Goal: Transaction & Acquisition: Purchase product/service

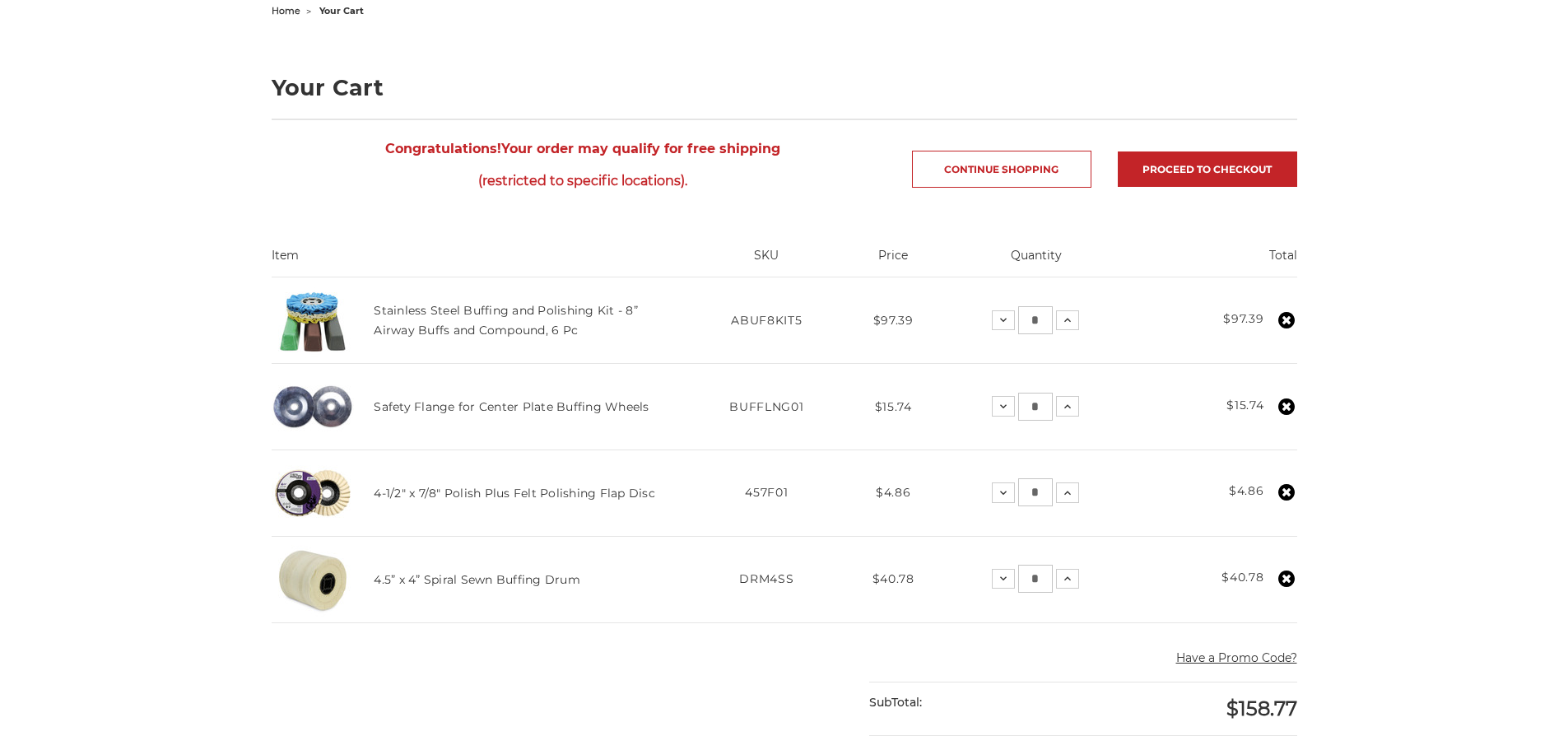
scroll to position [164, 0]
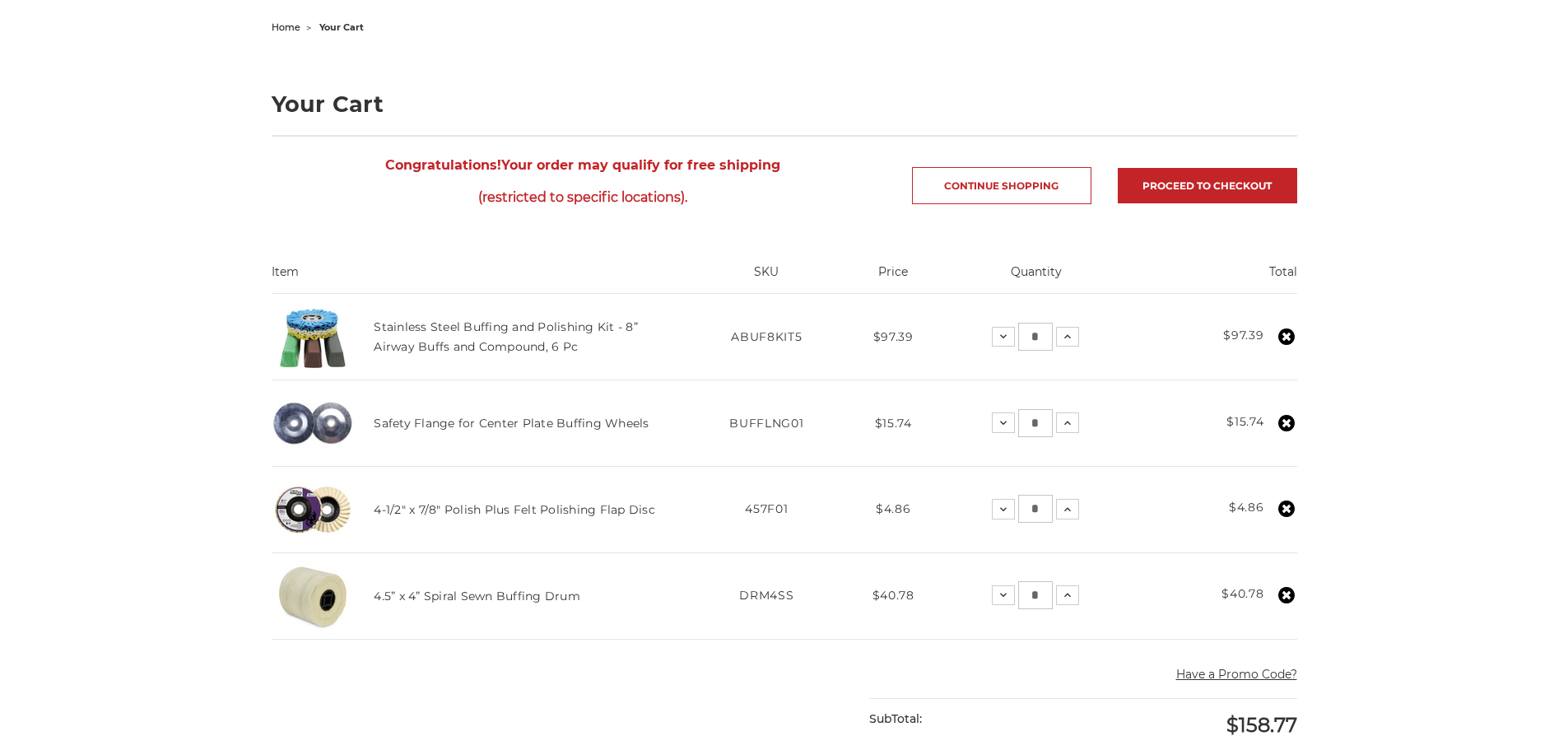
click at [464, 336] on h4 "Stainless Steel Buffing and Polishing Kit - 8” Airway Buffs and Compound, 6 Pc" at bounding box center [521, 337] width 294 height 40
click at [480, 326] on link "Stainless Steel Buffing and Polishing Kit - 8” Airway Buffs and Compound, 6 Pc" at bounding box center [506, 336] width 264 height 34
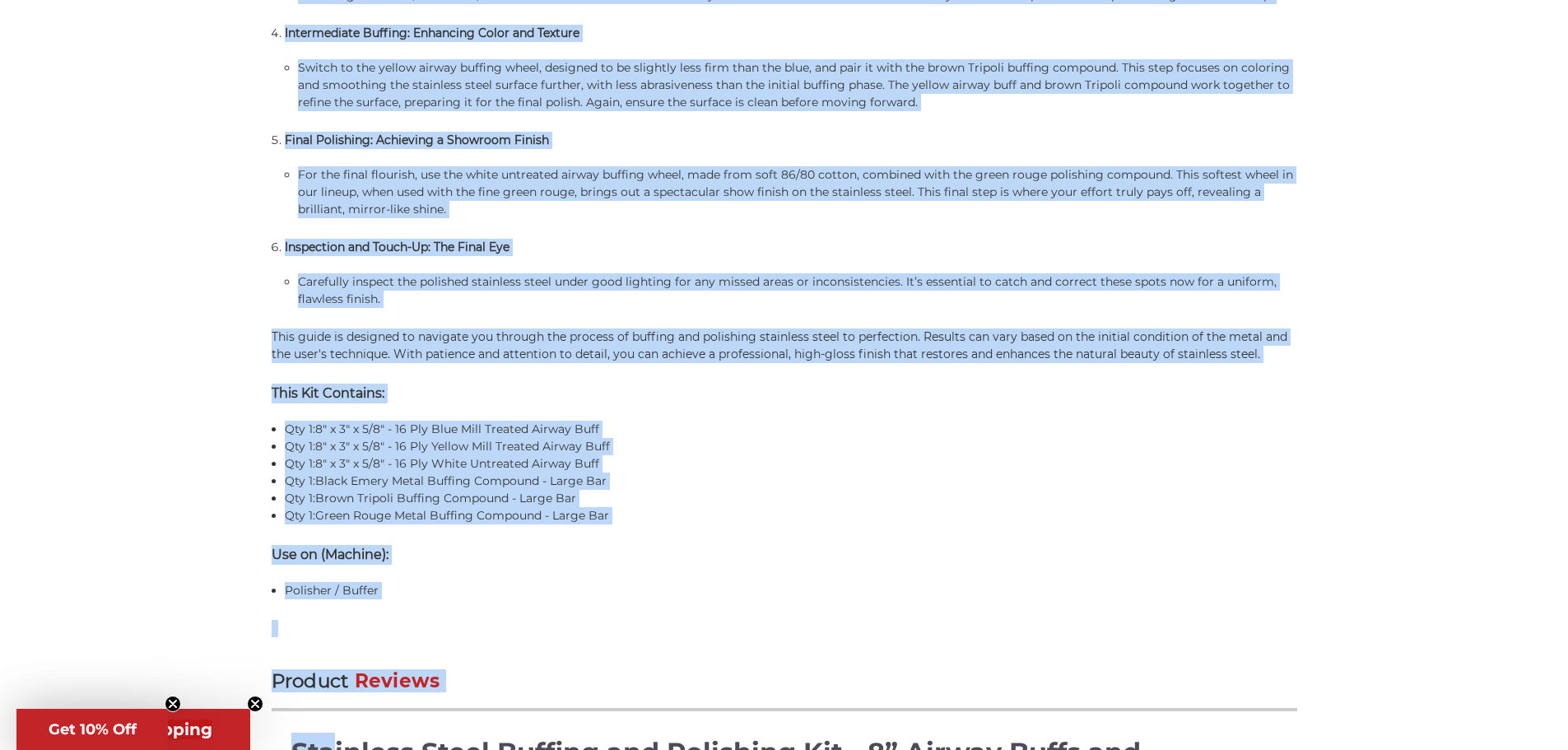
scroll to position [1877, 0]
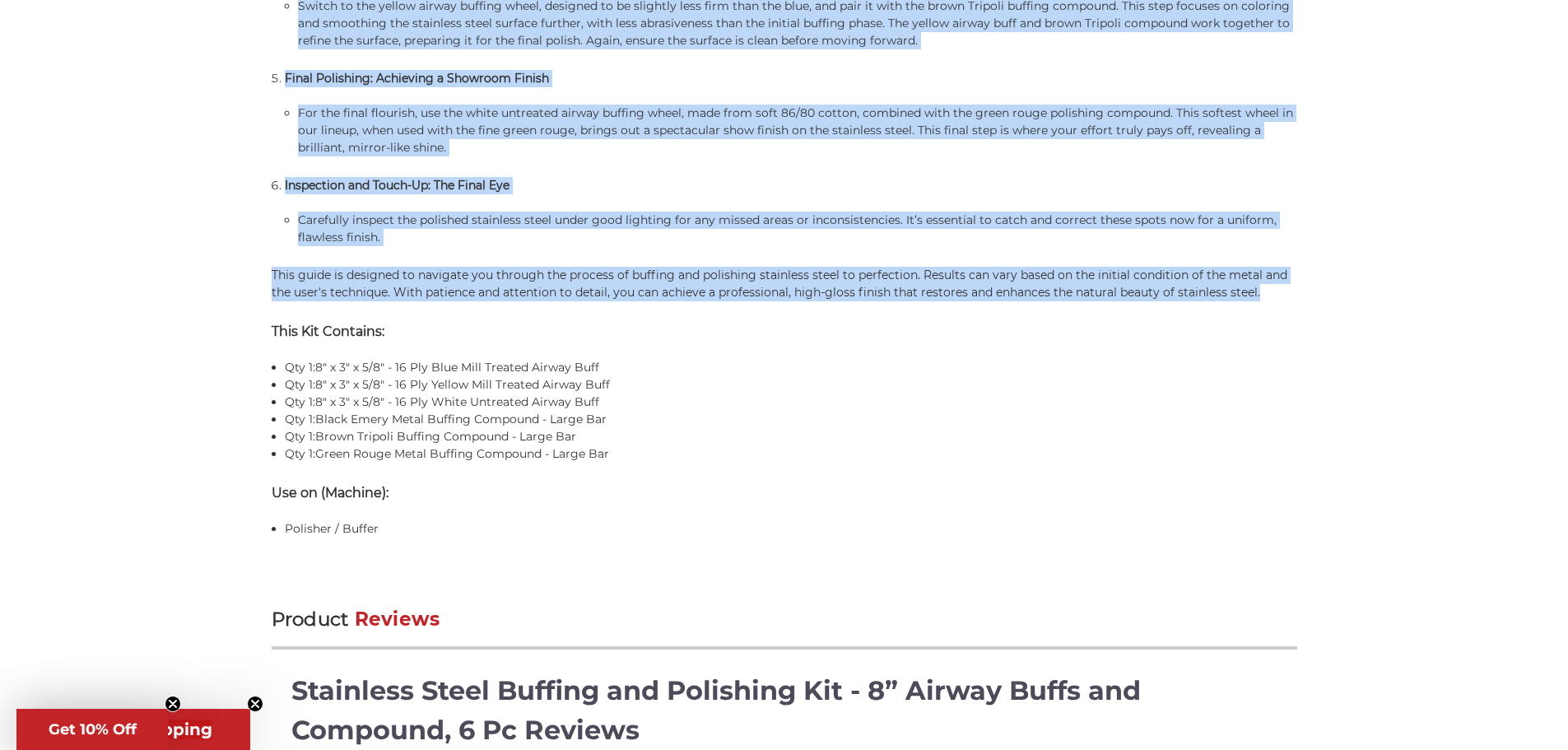
drag, startPoint x: 273, startPoint y: 261, endPoint x: 1323, endPoint y: 297, distance: 1050.6
click at [1323, 297] on div "home buffing & polishing buff & compound kits stainless steel buffing and polis…" at bounding box center [785, 750] width 1164 height 4893
copy div "The 6 piece, 8 inch airway buff and compound, stainless steel buffing and polis…"
